Goal: Check status: Check status

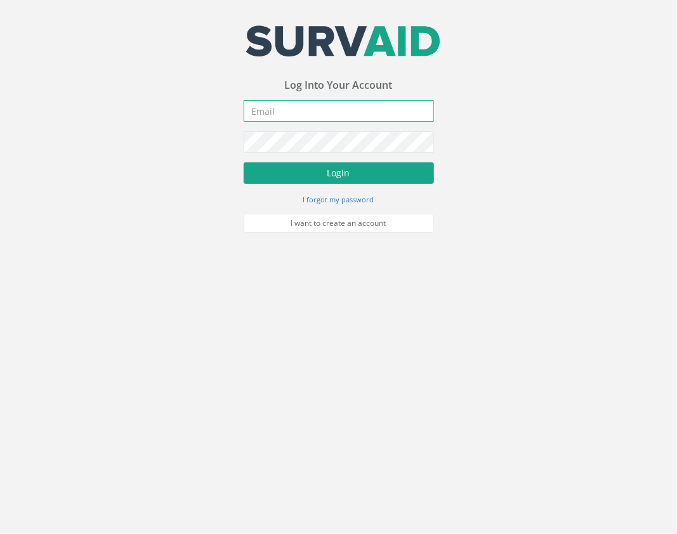
type input "[EMAIL_ADDRESS][DOMAIN_NAME]"
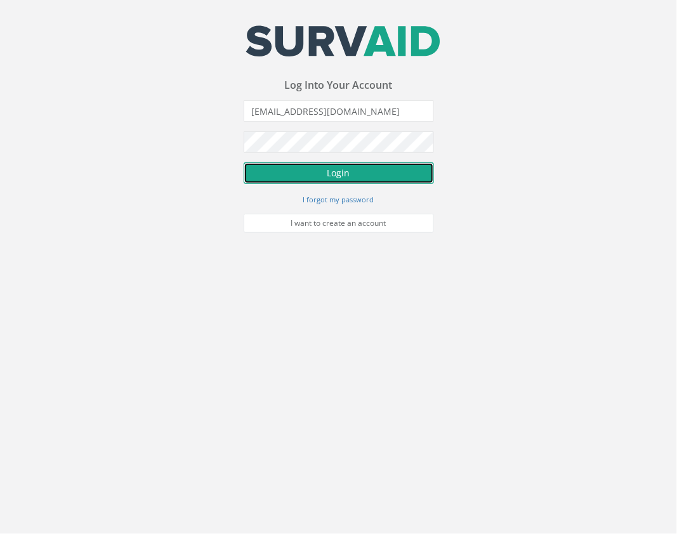
click at [365, 170] on button "Login" at bounding box center [339, 173] width 190 height 22
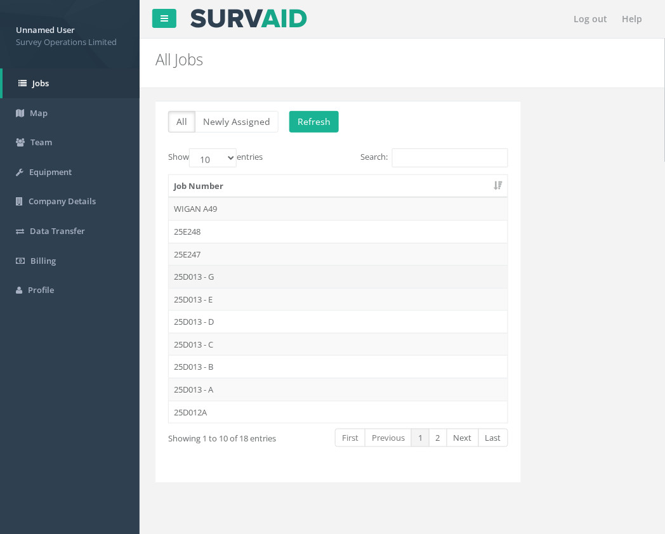
click at [249, 273] on td "25D013 - G" at bounding box center [338, 276] width 339 height 23
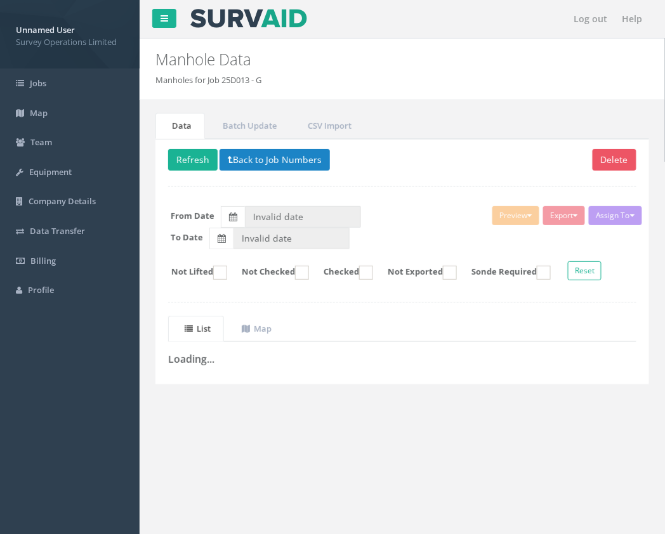
type input "[DATE]"
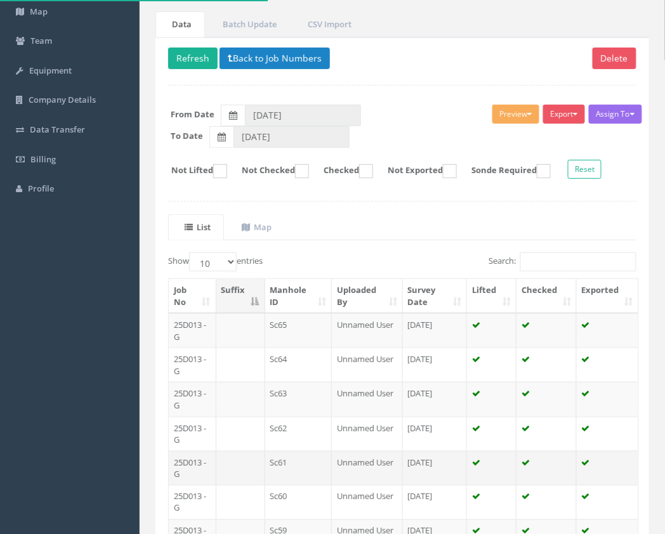
scroll to position [238, 0]
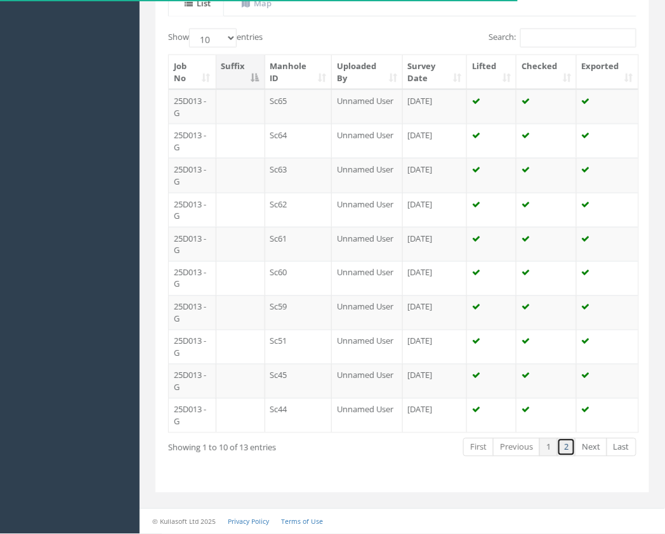
click at [566, 446] on link "2" at bounding box center [566, 447] width 18 height 18
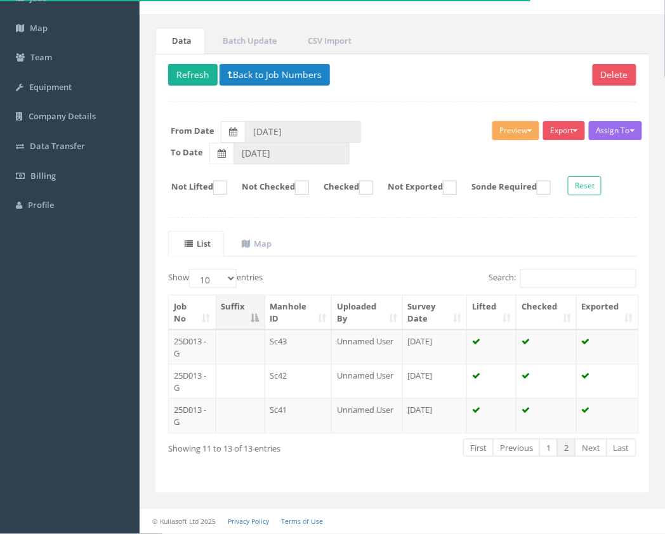
scroll to position [88, 0]
click at [296, 74] on button "Back to Job Numbers" at bounding box center [274, 75] width 110 height 22
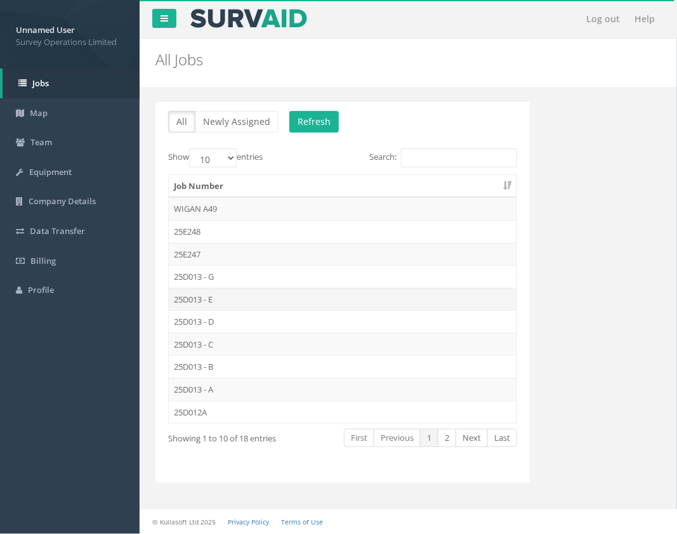
click at [211, 296] on td "25D013 - E" at bounding box center [343, 299] width 348 height 23
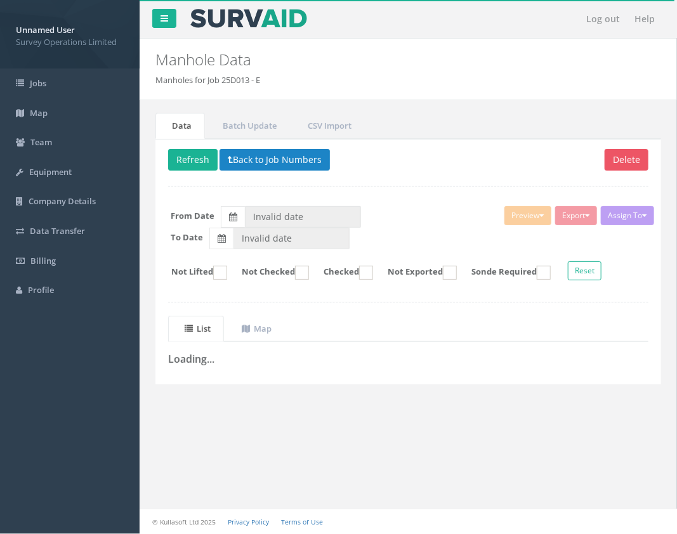
type input "[DATE]"
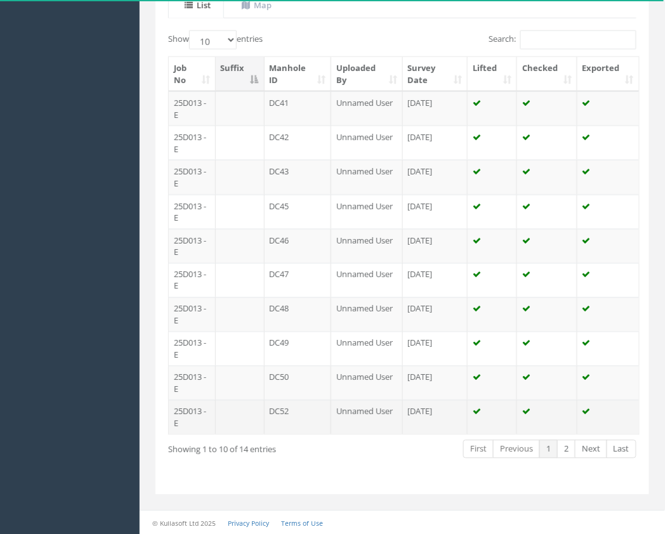
scroll to position [330, 0]
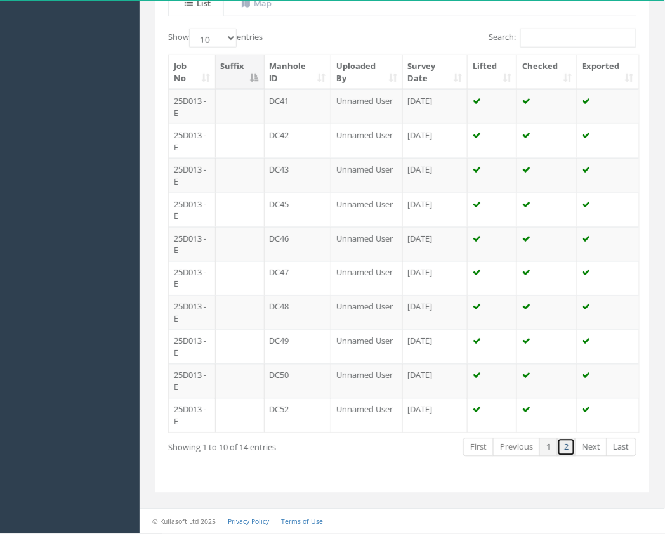
click at [568, 446] on link "2" at bounding box center [566, 447] width 18 height 18
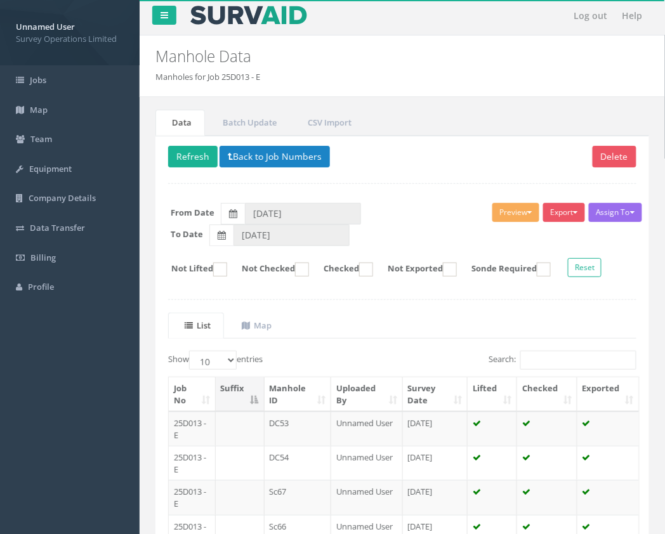
scroll to position [0, 0]
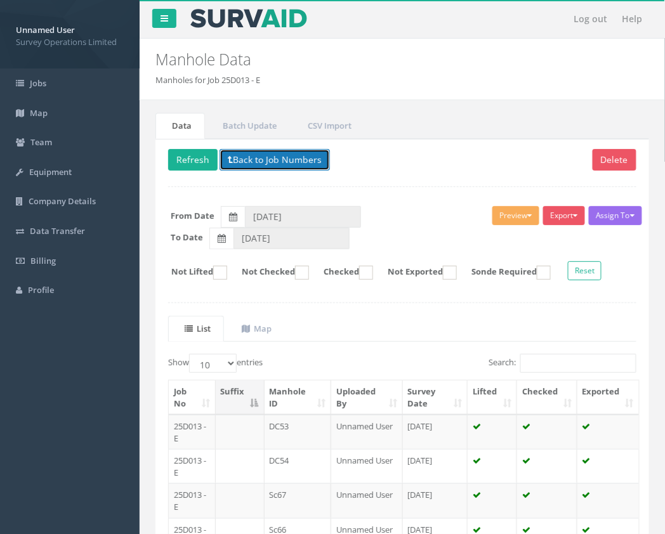
click at [274, 156] on button "Back to Job Numbers" at bounding box center [274, 160] width 110 height 22
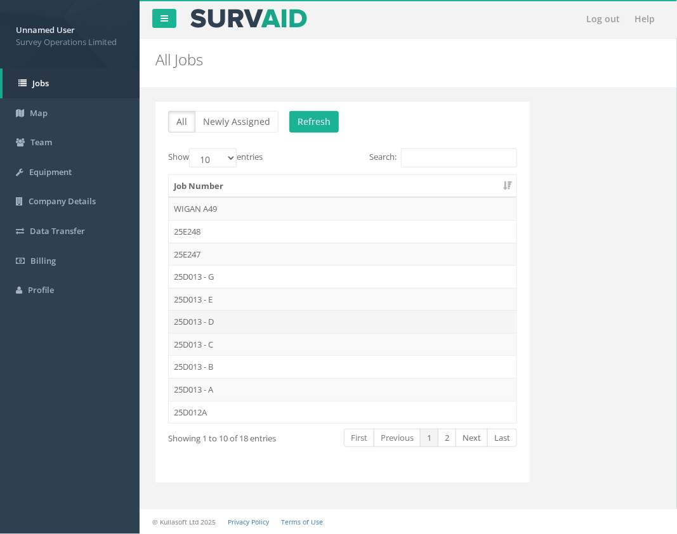
click at [211, 324] on td "25D013 - D" at bounding box center [343, 321] width 348 height 23
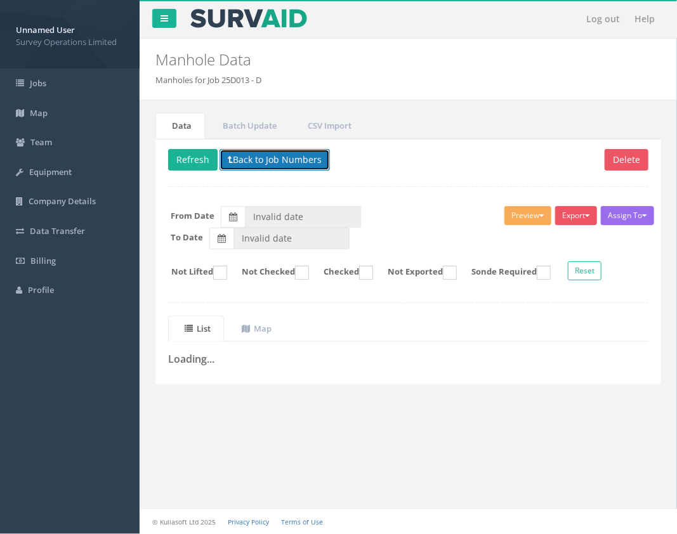
click at [277, 164] on button "Back to Job Numbers" at bounding box center [274, 160] width 110 height 22
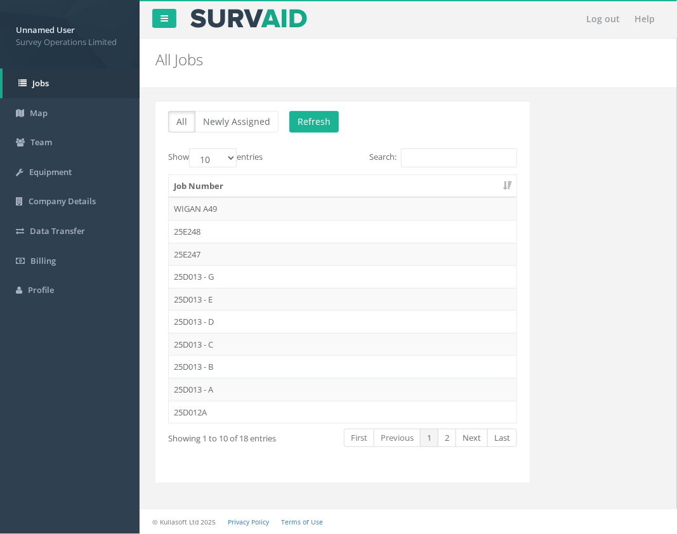
click at [211, 348] on td "25D013 - C" at bounding box center [343, 344] width 348 height 23
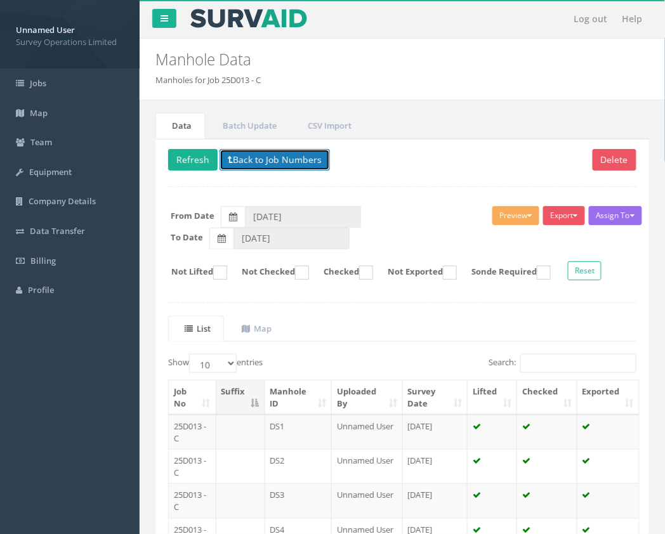
click at [277, 156] on button "Back to Job Numbers" at bounding box center [274, 160] width 110 height 22
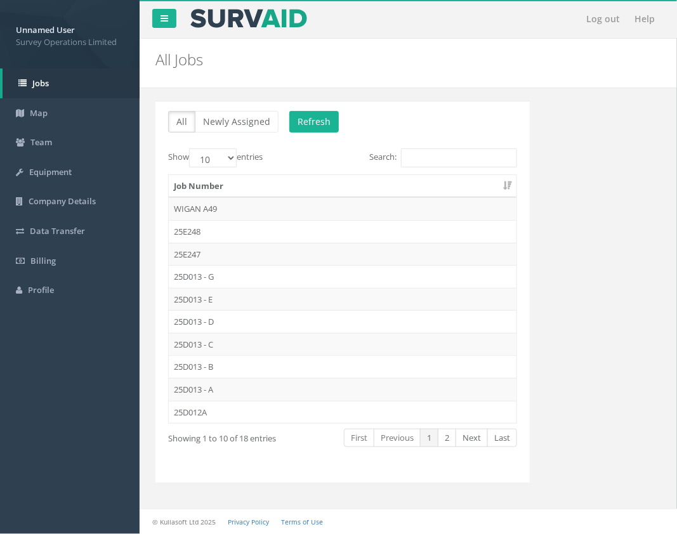
click at [213, 369] on td "25D013 - B" at bounding box center [343, 366] width 348 height 23
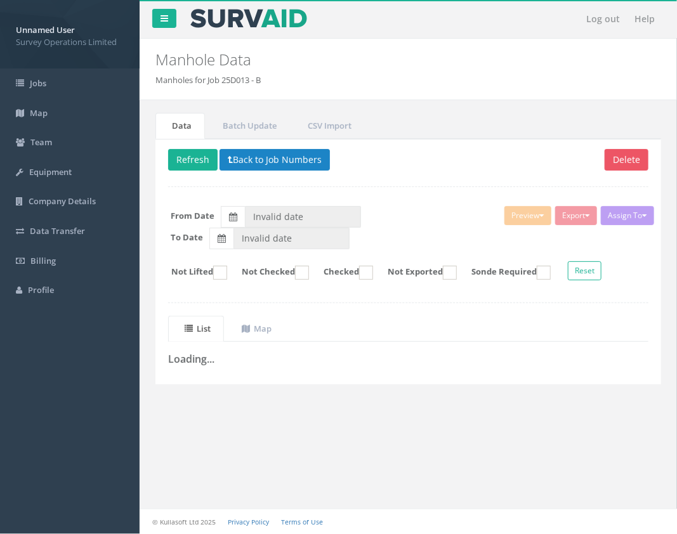
type input "[DATE]"
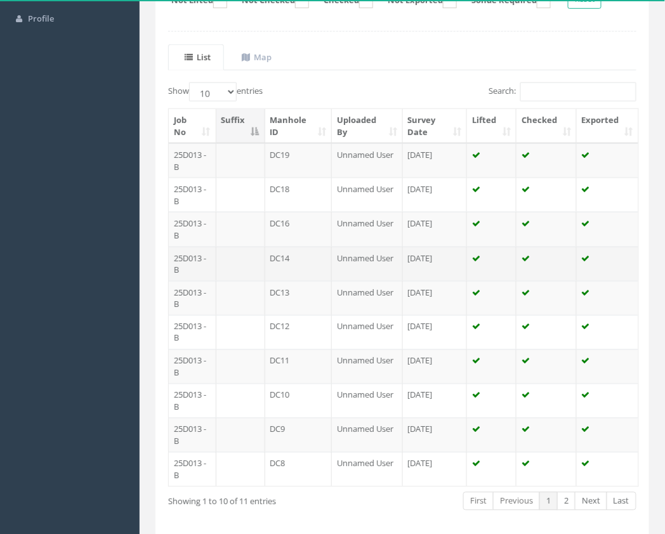
scroll to position [330, 0]
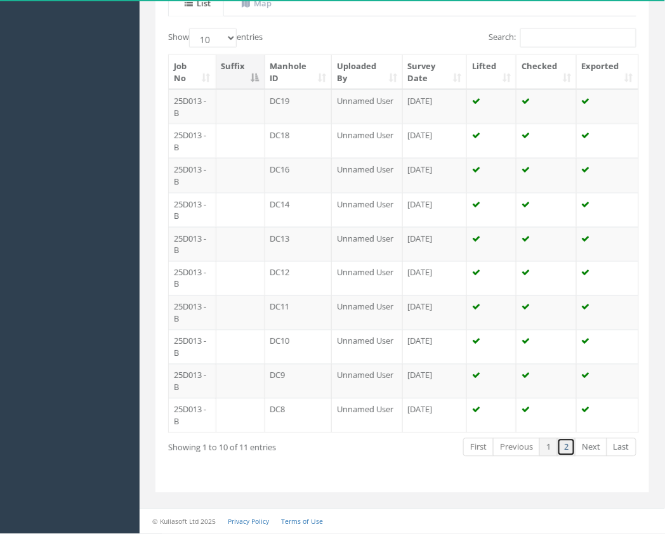
click at [566, 445] on link "2" at bounding box center [566, 447] width 18 height 18
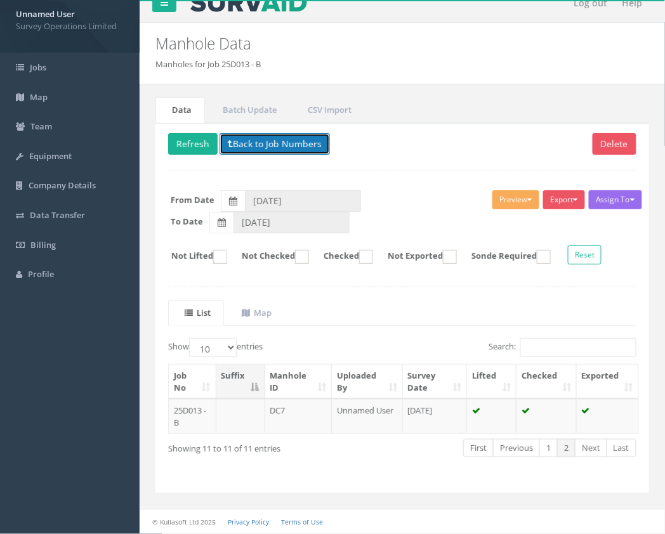
click at [265, 138] on button "Back to Job Numbers" at bounding box center [274, 144] width 110 height 22
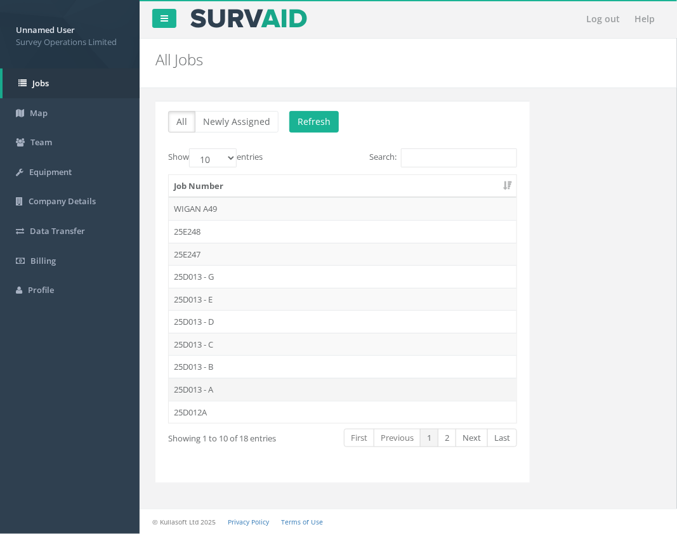
click at [230, 388] on td "25D013 - A" at bounding box center [343, 389] width 348 height 23
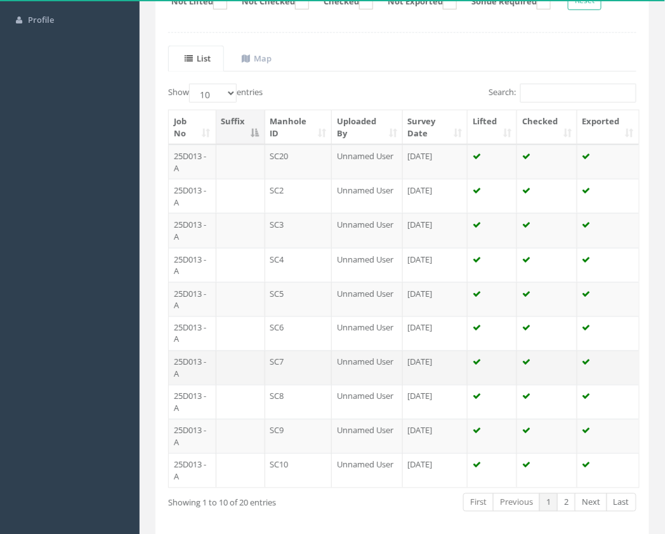
scroll to position [317, 0]
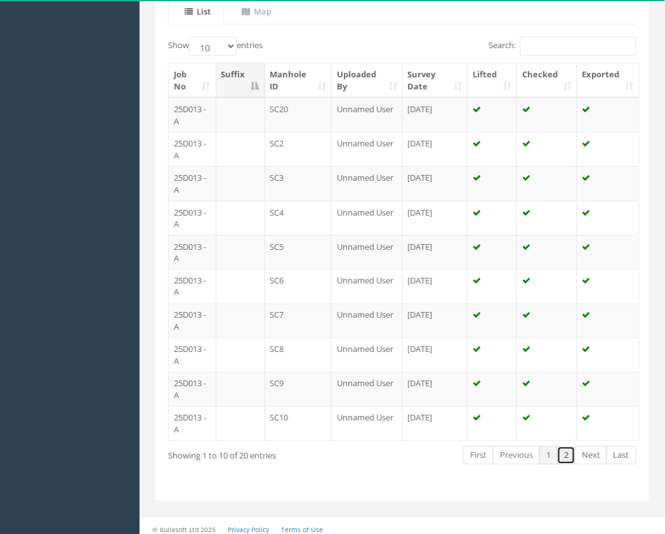
click at [568, 459] on link "2" at bounding box center [566, 456] width 18 height 18
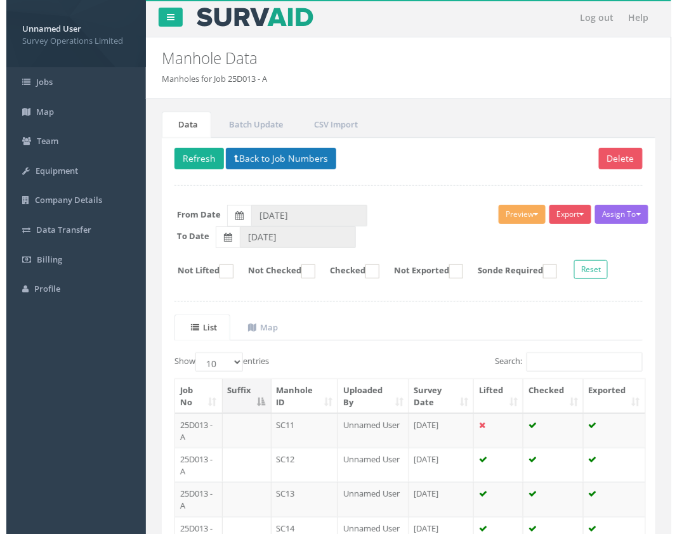
scroll to position [0, 0]
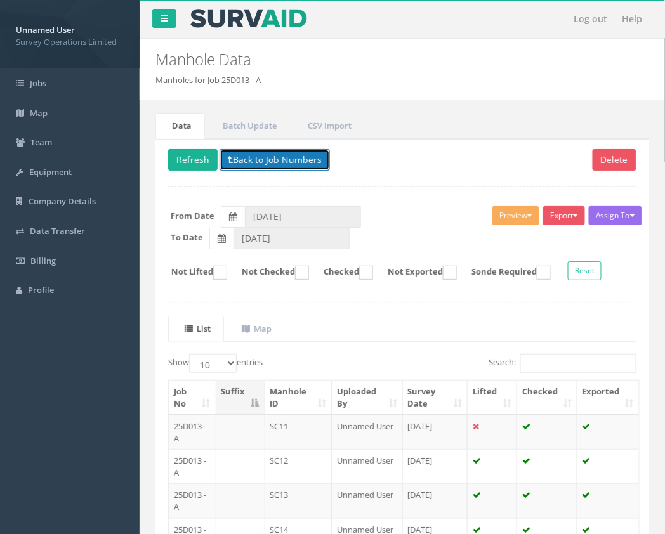
click at [283, 154] on button "Back to Job Numbers" at bounding box center [274, 160] width 110 height 22
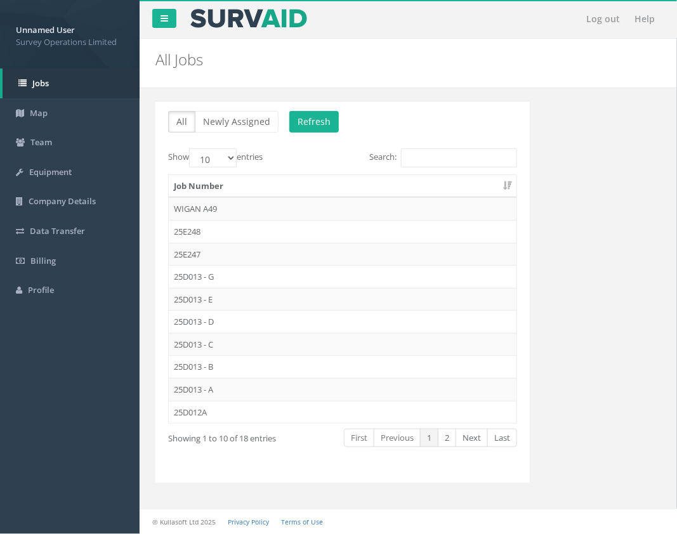
click at [216, 344] on td "25D013 - C" at bounding box center [343, 344] width 348 height 23
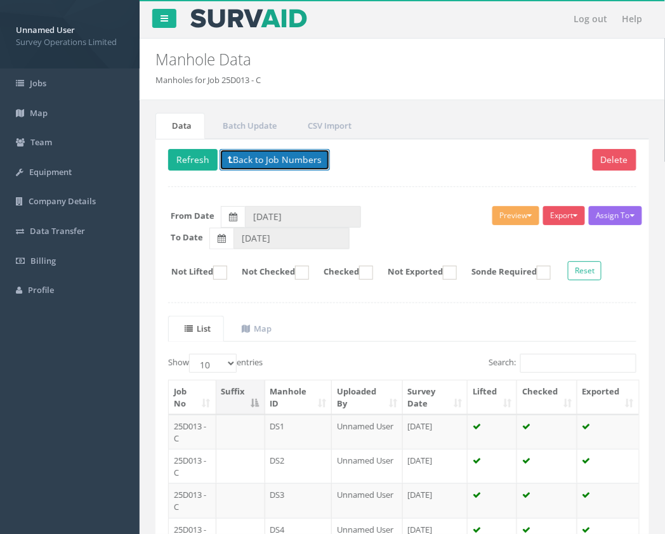
click at [294, 166] on button "Back to Job Numbers" at bounding box center [274, 160] width 110 height 22
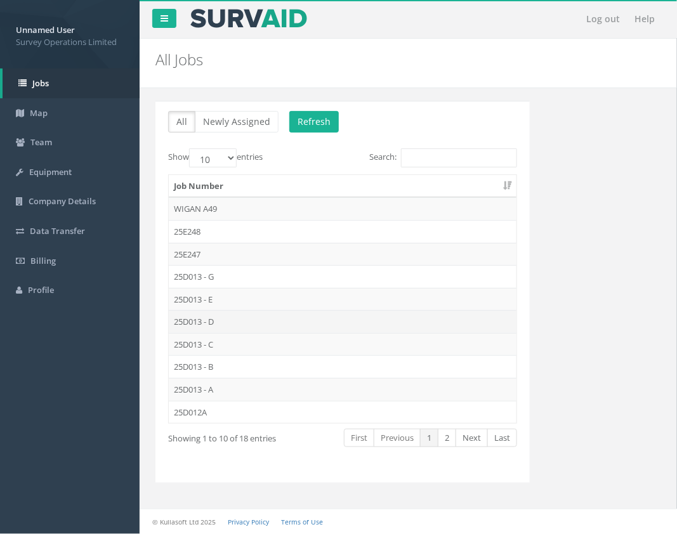
click at [254, 317] on td "25D013 - D" at bounding box center [343, 321] width 348 height 23
